Goal: Task Accomplishment & Management: Use online tool/utility

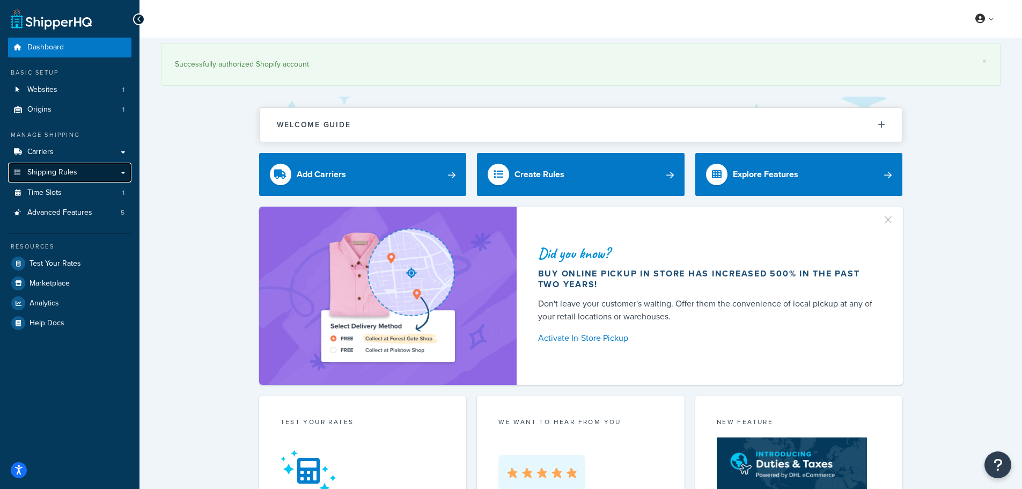
click at [69, 172] on span "Shipping Rules" at bounding box center [52, 172] width 50 height 9
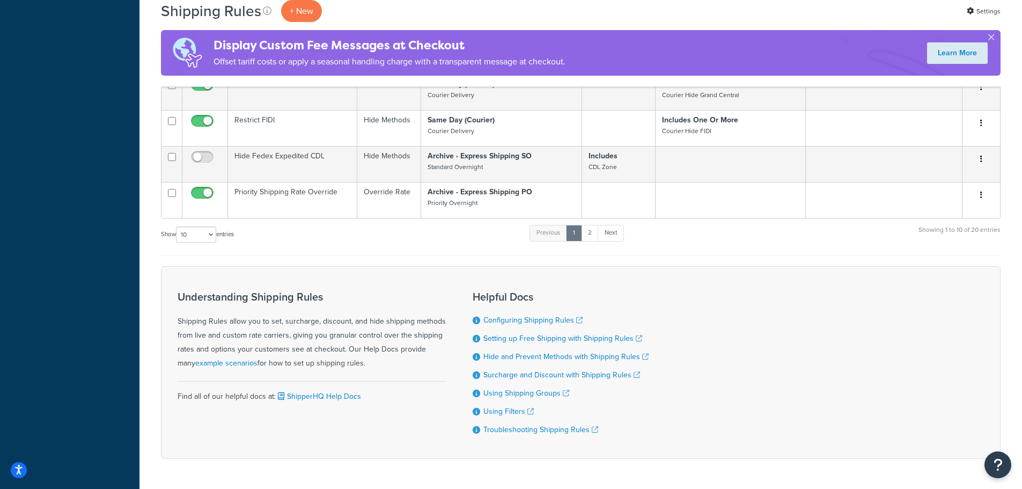
scroll to position [470, 0]
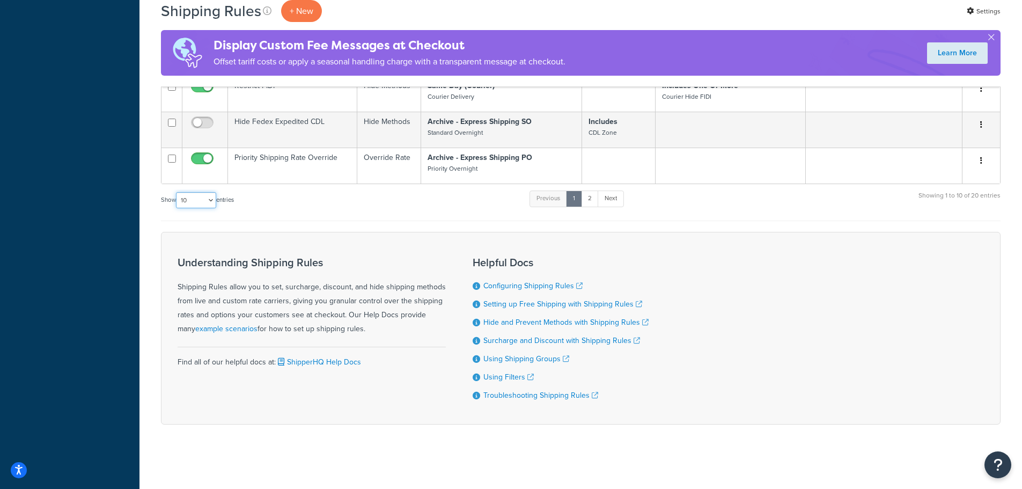
click at [208, 201] on select "10 15 25 50 100 1000" at bounding box center [196, 200] width 40 height 16
select select "25"
click at [177, 192] on select "10 15 25 50 100 1000" at bounding box center [196, 200] width 40 height 16
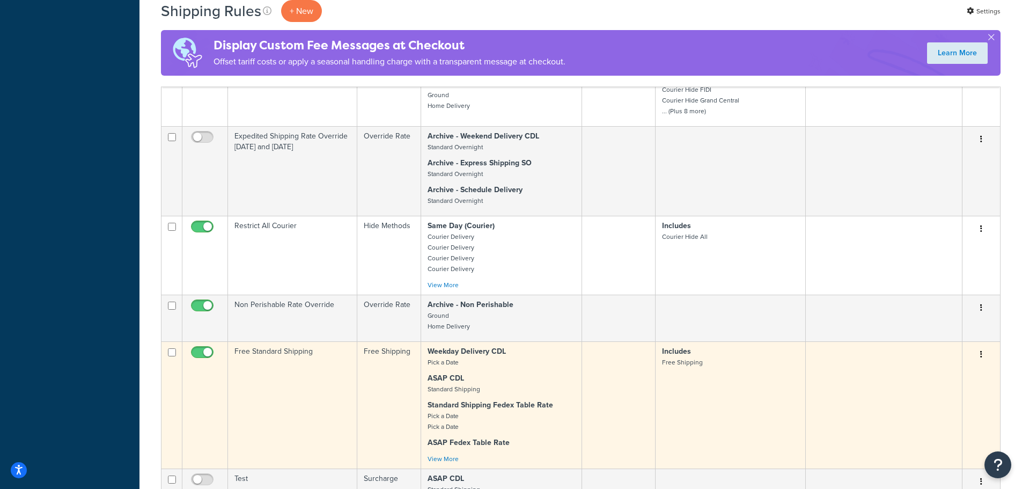
scroll to position [846, 0]
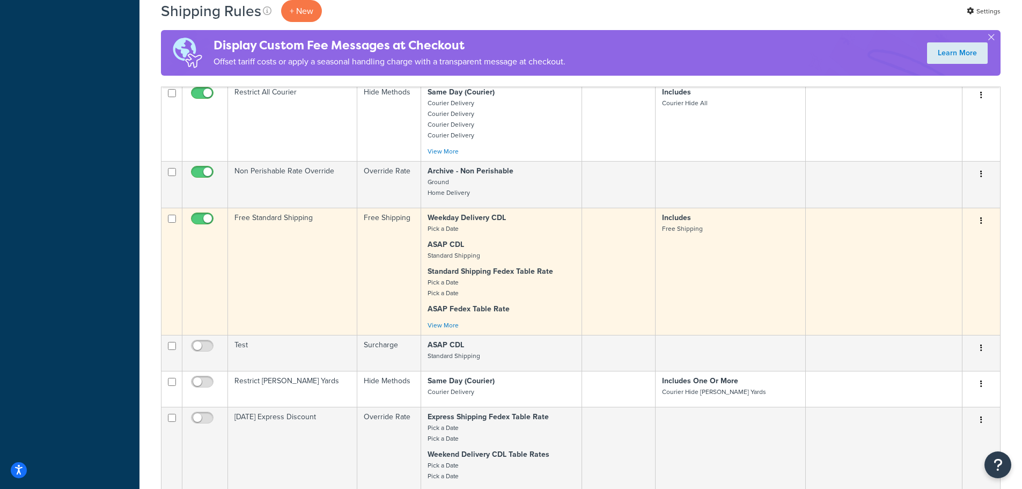
click at [283, 233] on td "Free Standard Shipping" at bounding box center [292, 271] width 129 height 127
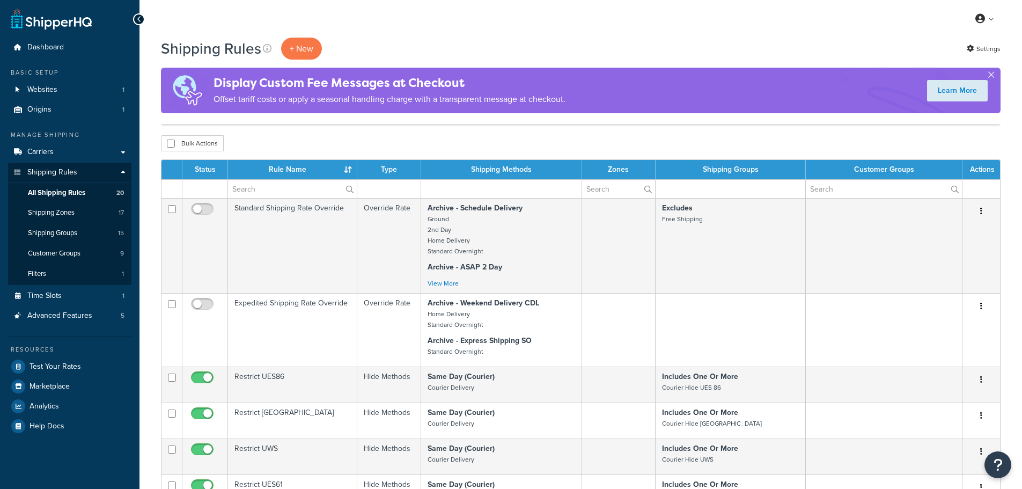
select select "25"
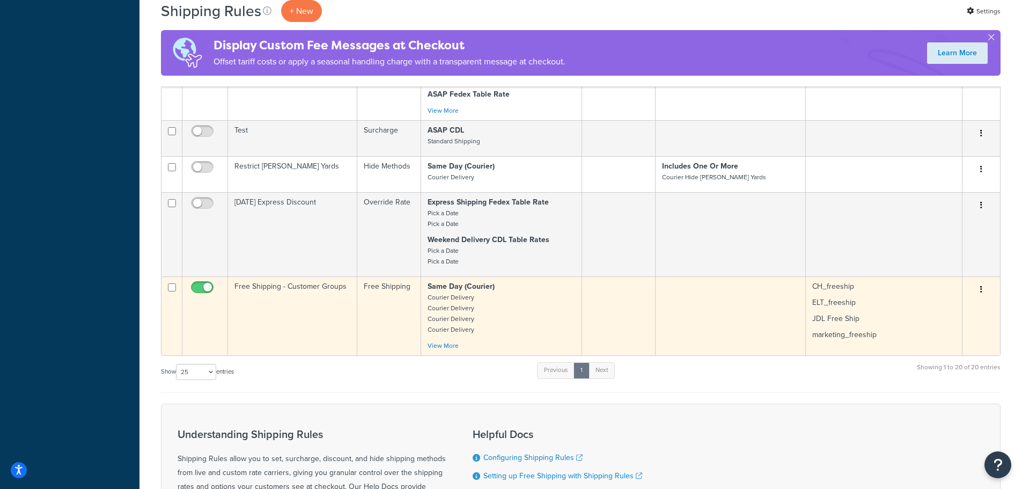
click at [290, 289] on td "Free Shipping - Customer Groups" at bounding box center [292, 315] width 129 height 79
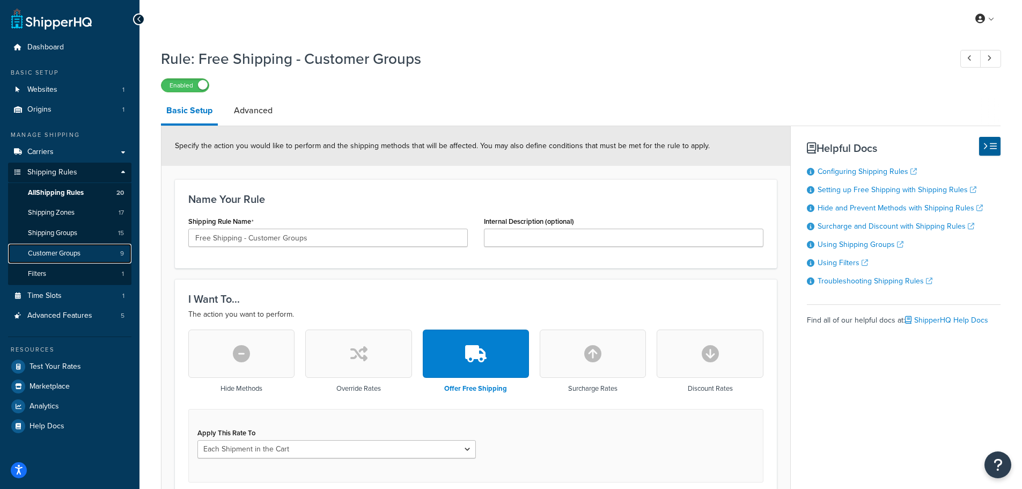
click at [79, 252] on span "Customer Groups" at bounding box center [54, 253] width 53 height 9
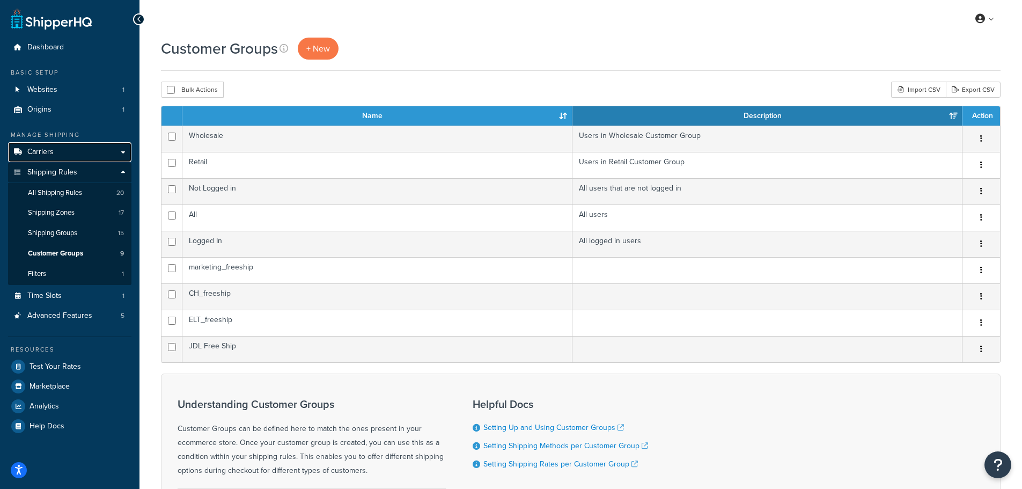
click at [46, 151] on span "Carriers" at bounding box center [40, 152] width 26 height 9
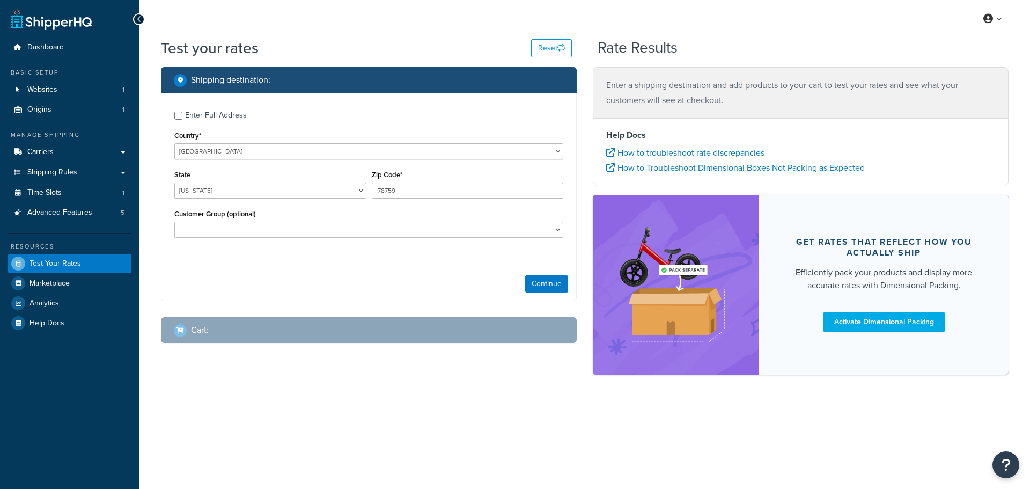
select select "TX"
click at [180, 116] on input "Enter Full Address" at bounding box center [178, 116] width 8 height 8
checkbox input "true"
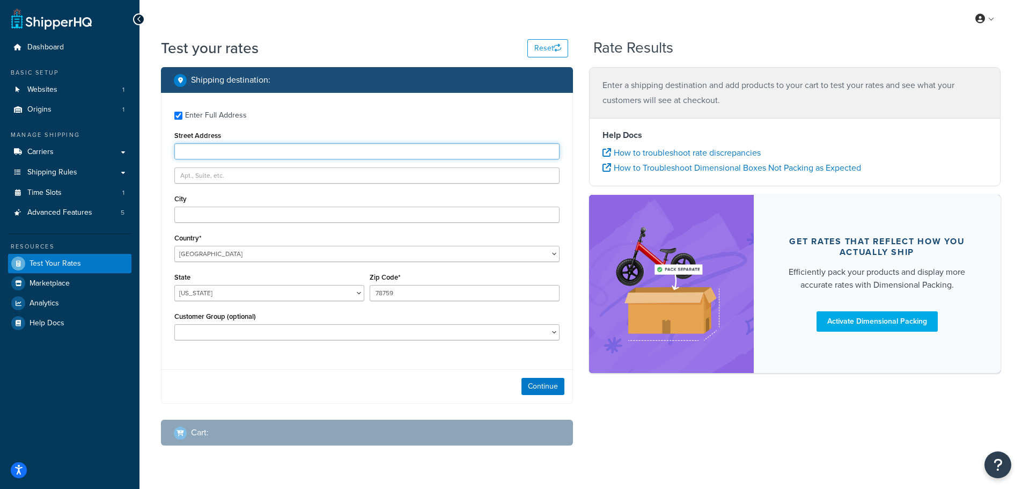
click at [201, 148] on input "Street Address" at bounding box center [366, 151] width 385 height 16
type input "103 Coachmans Trail"
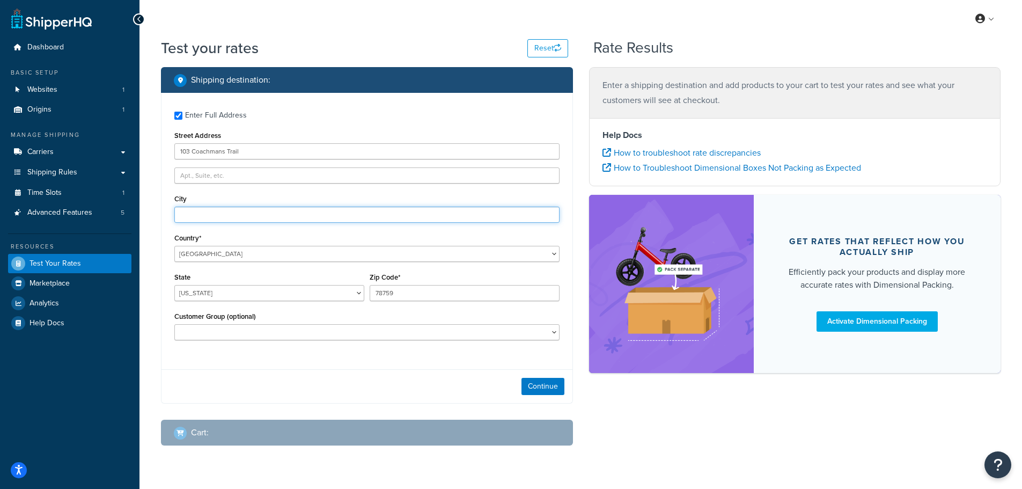
type input "Asheville"
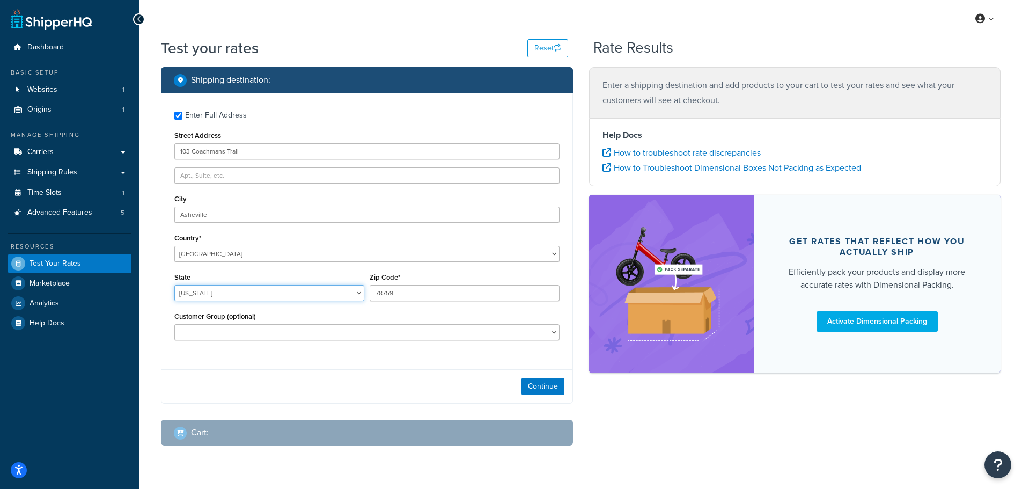
select select "NC"
click at [552, 387] on button "Continue" at bounding box center [542, 386] width 43 height 17
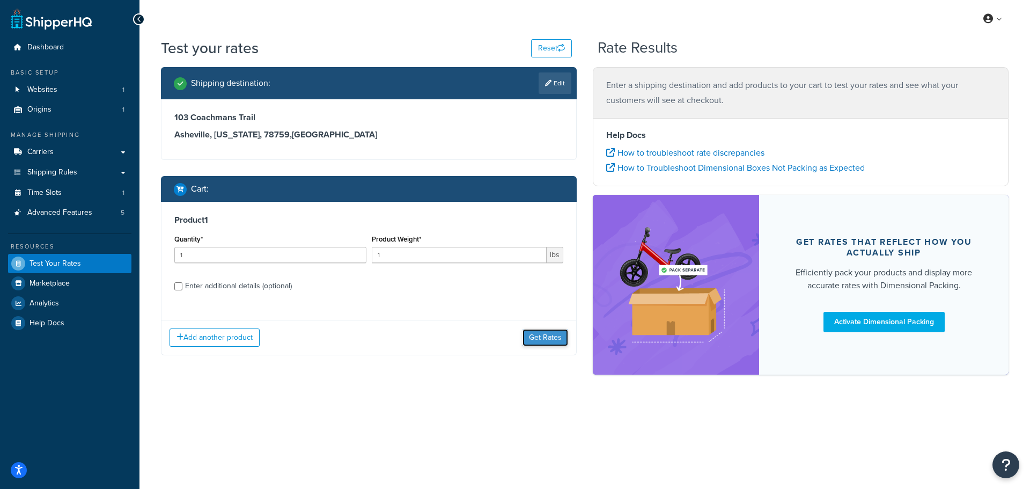
click at [539, 332] on button "Get Rates" at bounding box center [546, 337] width 46 height 17
